Goal: Task Accomplishment & Management: Use online tool/utility

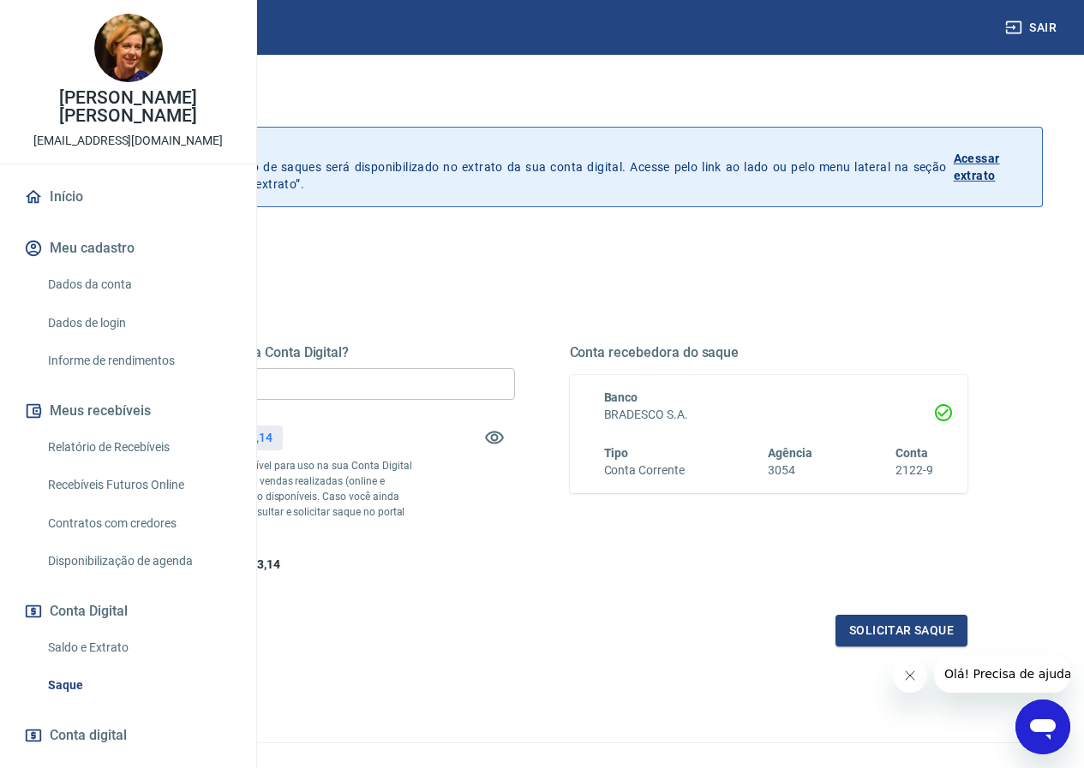
click at [515, 381] on input "R$ 0,00" at bounding box center [316, 384] width 398 height 32
type input "R$ 4.163,14"
click at [855, 647] on button "Solicitar saque" at bounding box center [901, 631] width 132 height 32
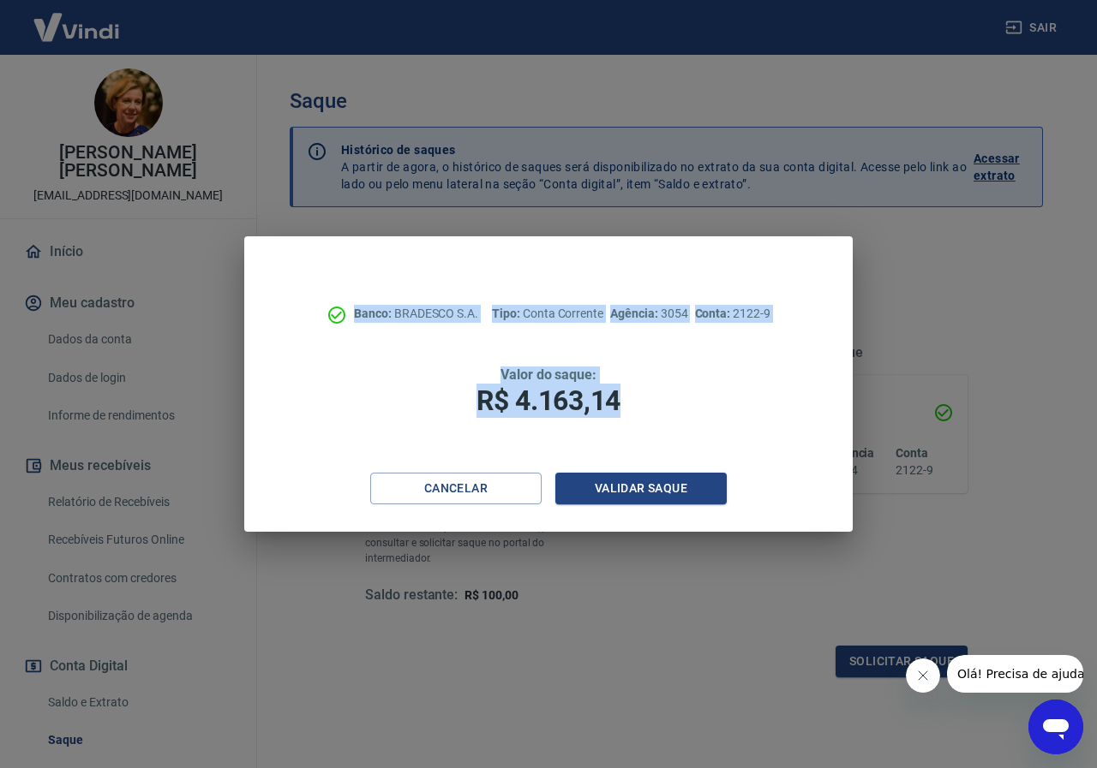
drag, startPoint x: 309, startPoint y: 294, endPoint x: 678, endPoint y: 414, distance: 387.4
click at [678, 414] on div "Banco: BRADESCO S.A. Tipo: Conta Corrente Agência: 3054 Conta: 2122-9 Valor do …" at bounding box center [548, 354] width 608 height 236
copy div "Banco: BRADESCO S.A. Tipo: Conta Corrente Agência: 3054 Conta: 2122-9 Valor do …"
click at [644, 491] on button "Validar saque" at bounding box center [640, 489] width 171 height 32
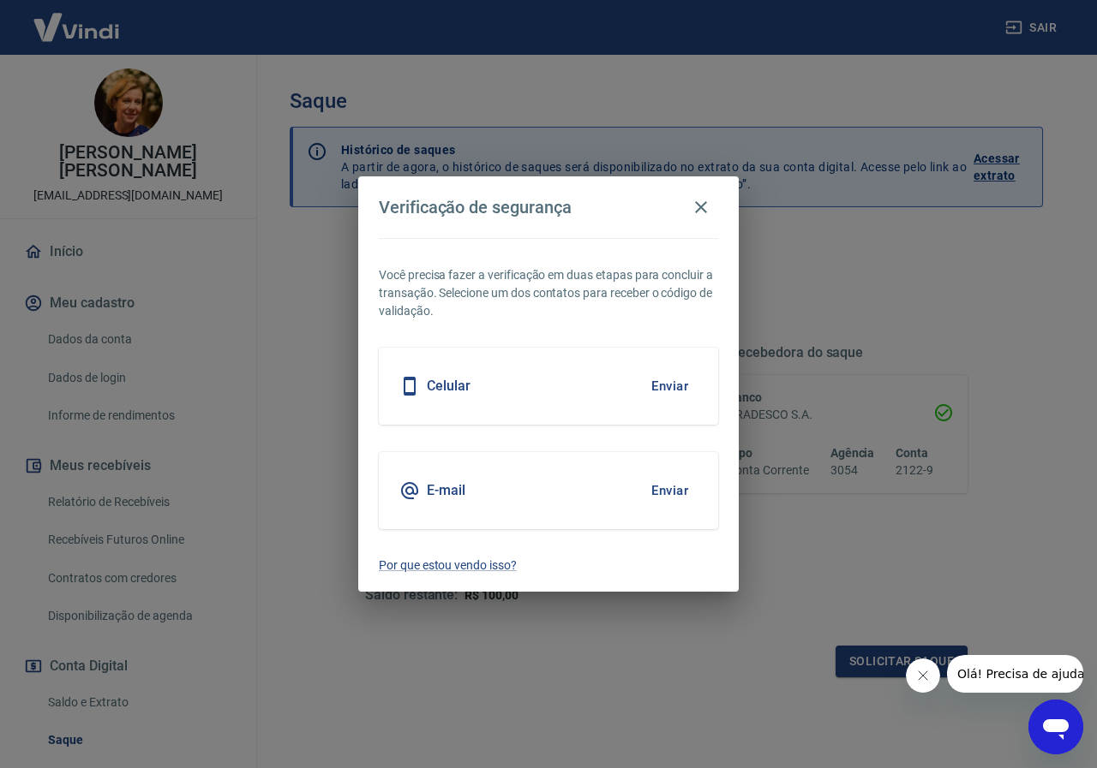
click at [480, 479] on div "E-mail Enviar" at bounding box center [548, 490] width 339 height 77
click at [682, 492] on button "Enviar" at bounding box center [670, 491] width 56 height 36
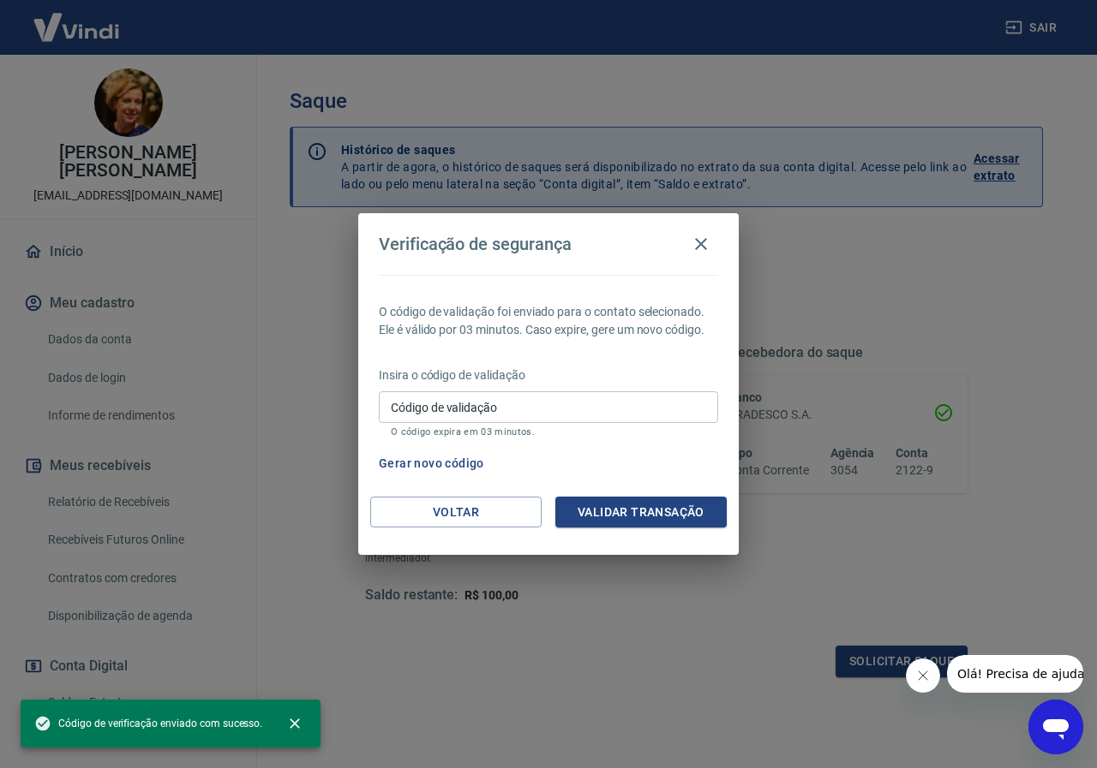
click at [427, 399] on div "Código de validação Código de validação O código expira em 03 minutos." at bounding box center [548, 414] width 339 height 46
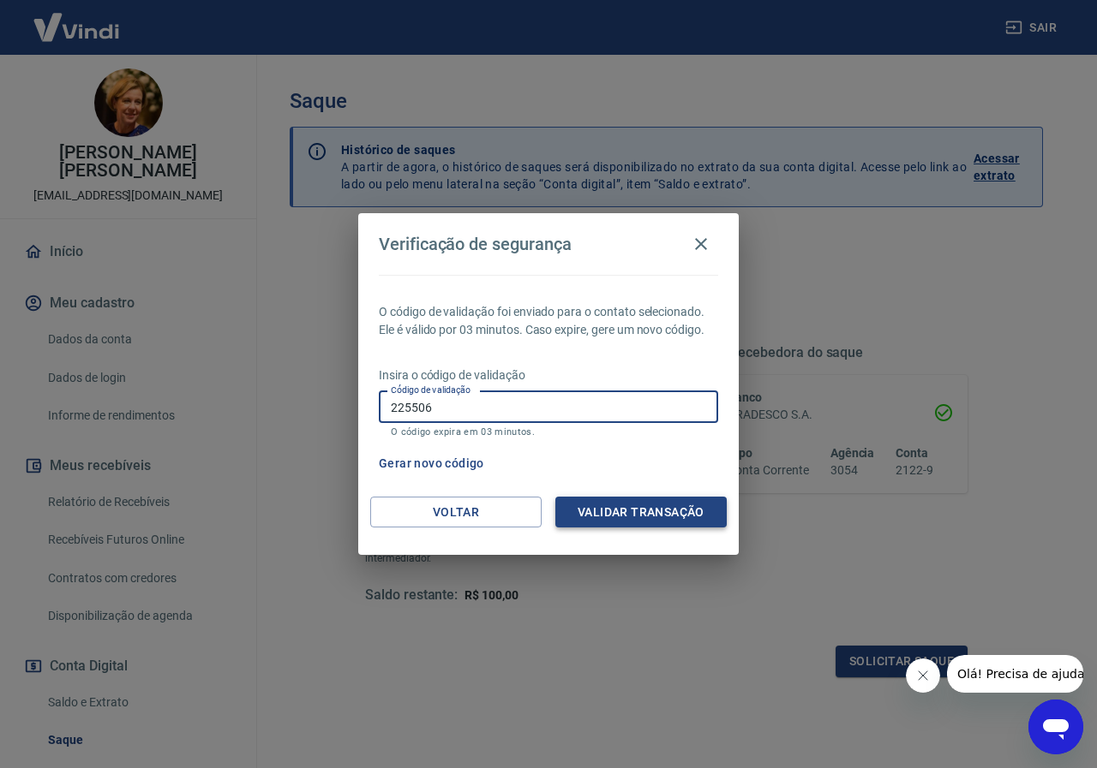
type input "225506"
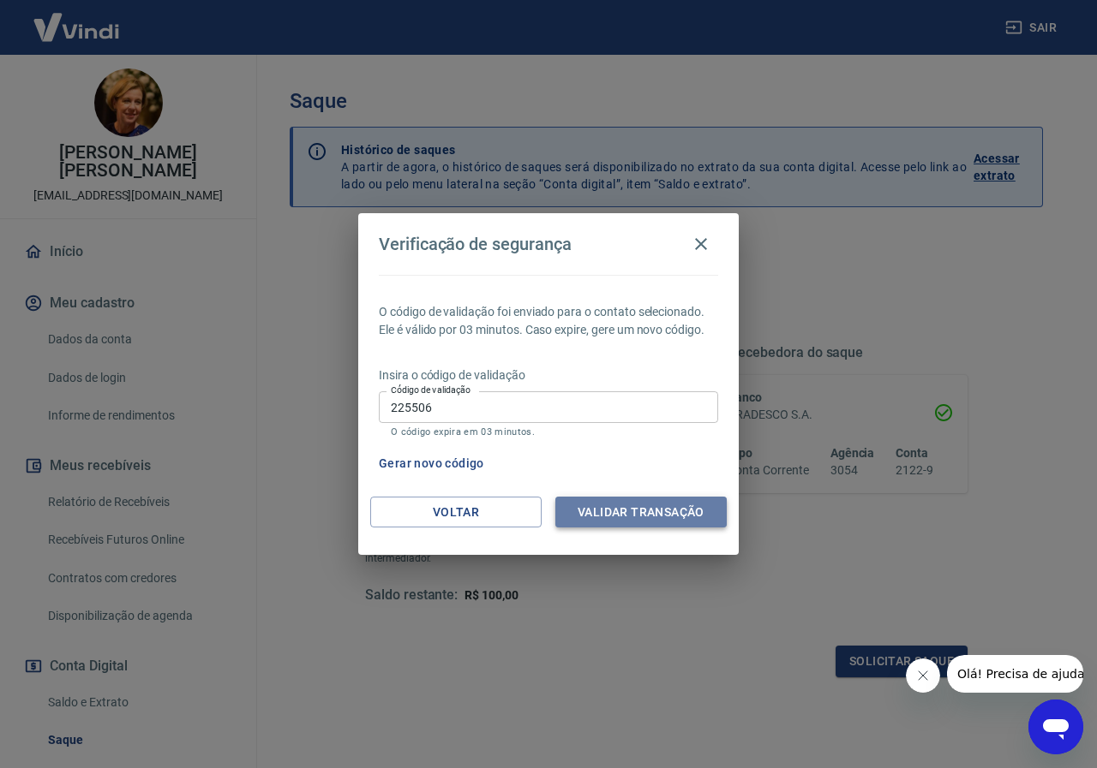
click at [638, 507] on button "Validar transação" at bounding box center [640, 513] width 171 height 32
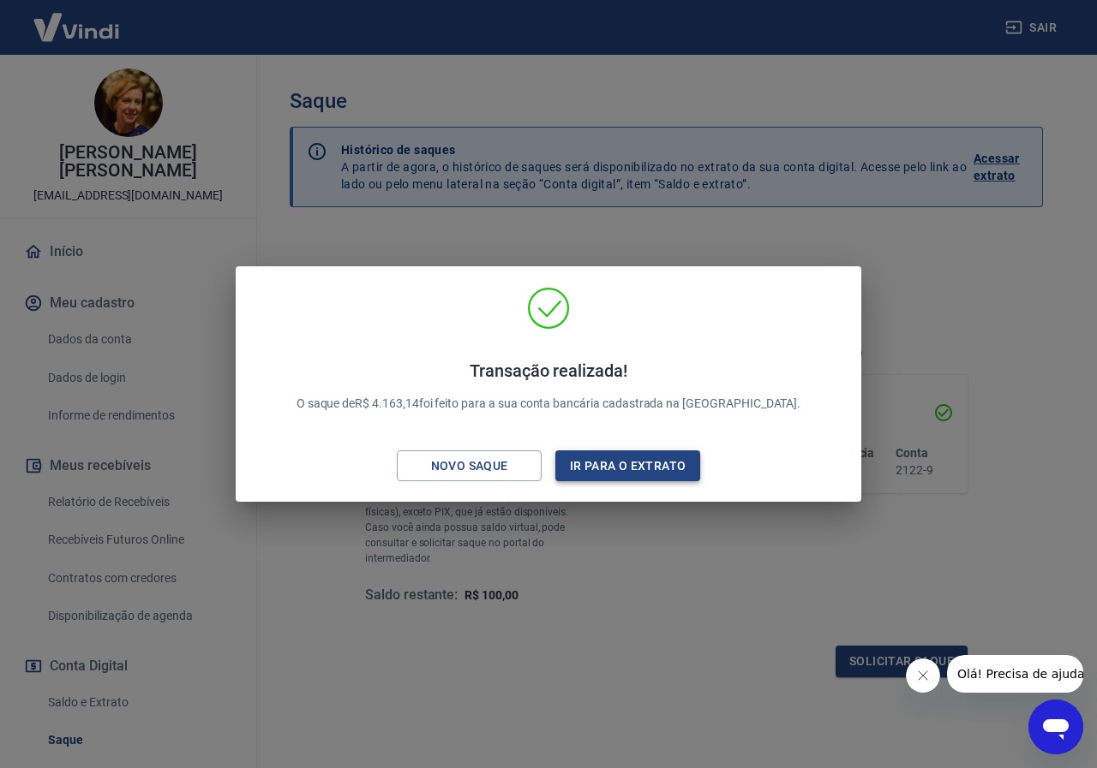
click at [677, 463] on button "Ir para o extrato" at bounding box center [627, 467] width 145 height 32
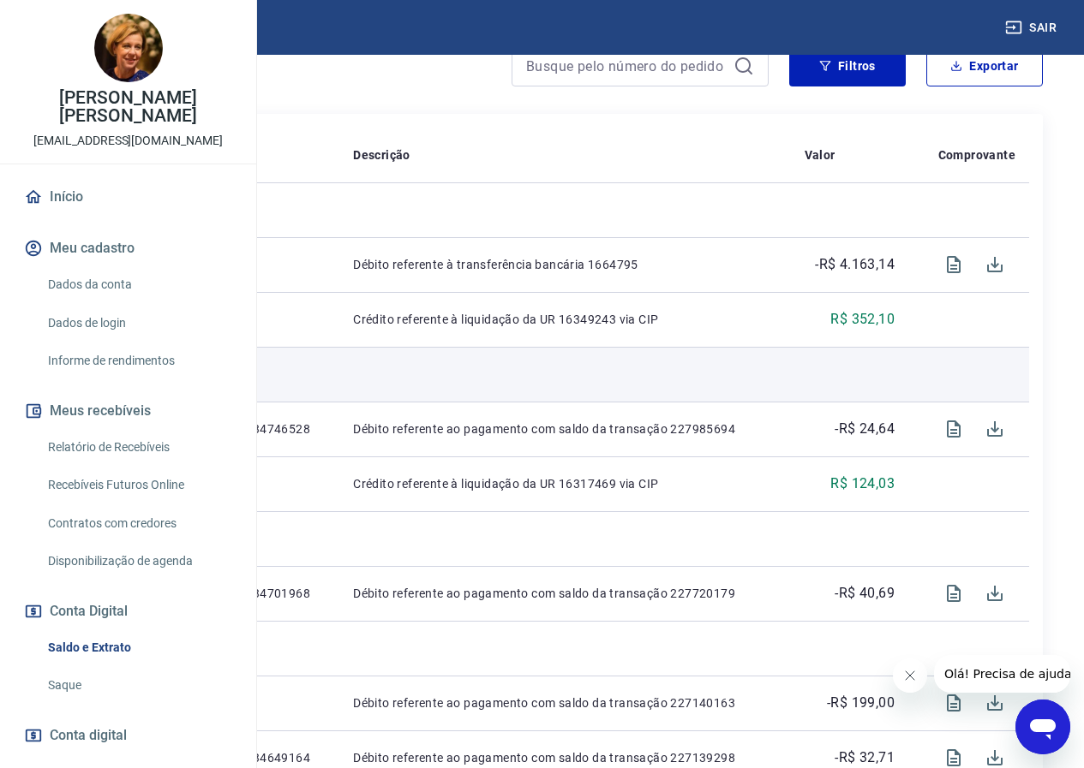
scroll to position [86, 0]
